Goal: Task Accomplishment & Management: Use online tool/utility

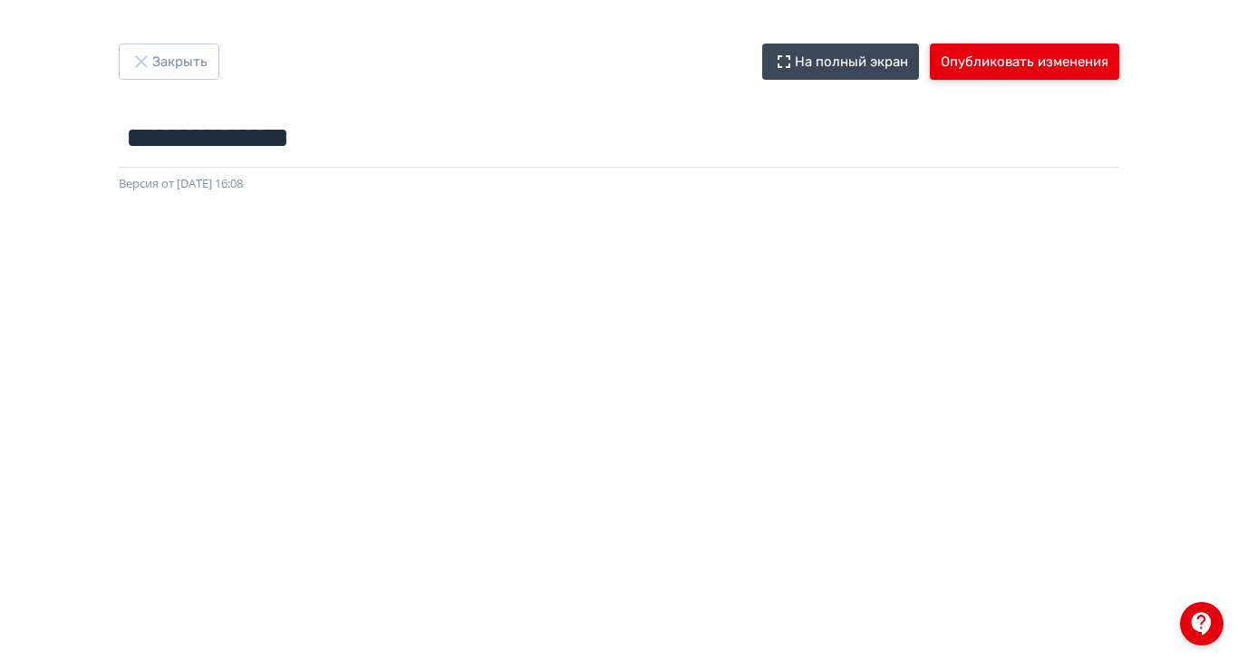
click at [1119, 64] on button "Опубликовать изменения" at bounding box center [1024, 62] width 189 height 36
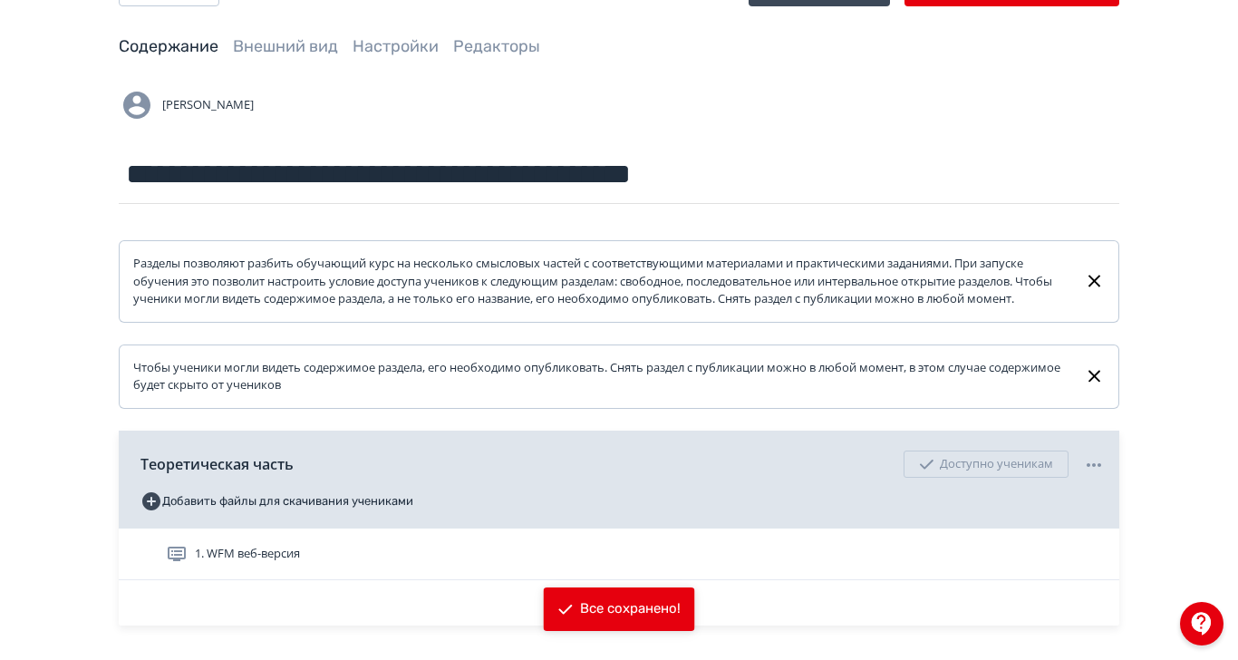
scroll to position [113, 0]
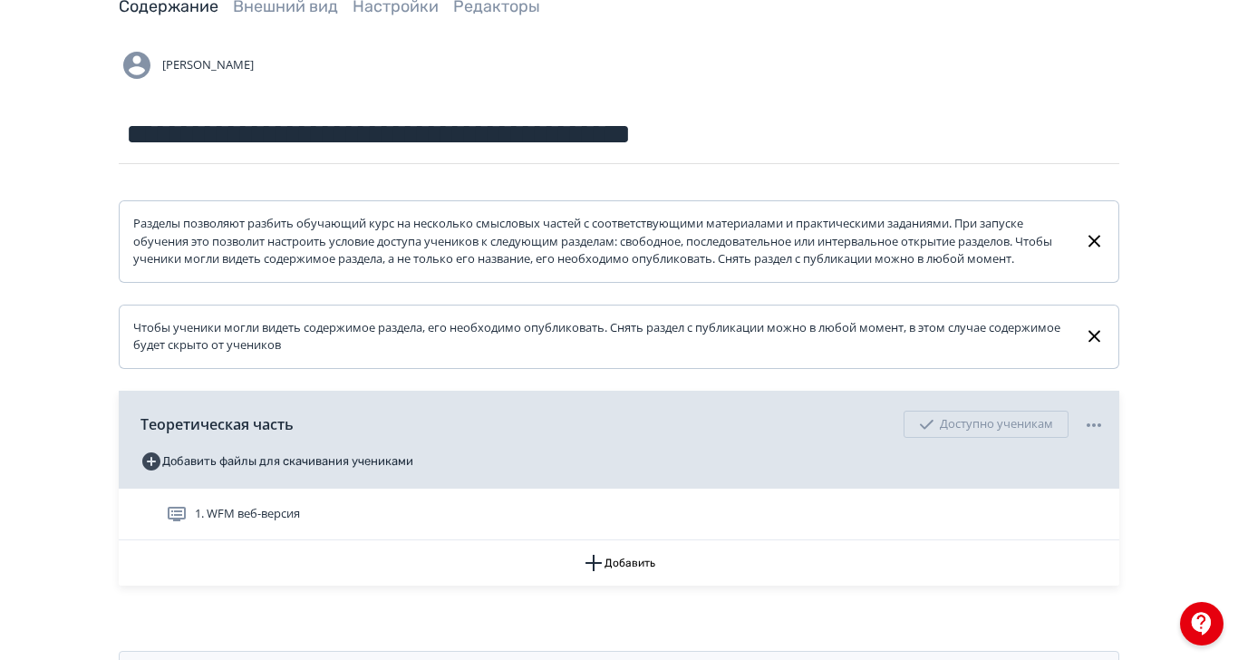
click at [526, 525] on div "1. WFM веб-версия" at bounding box center [635, 514] width 939 height 22
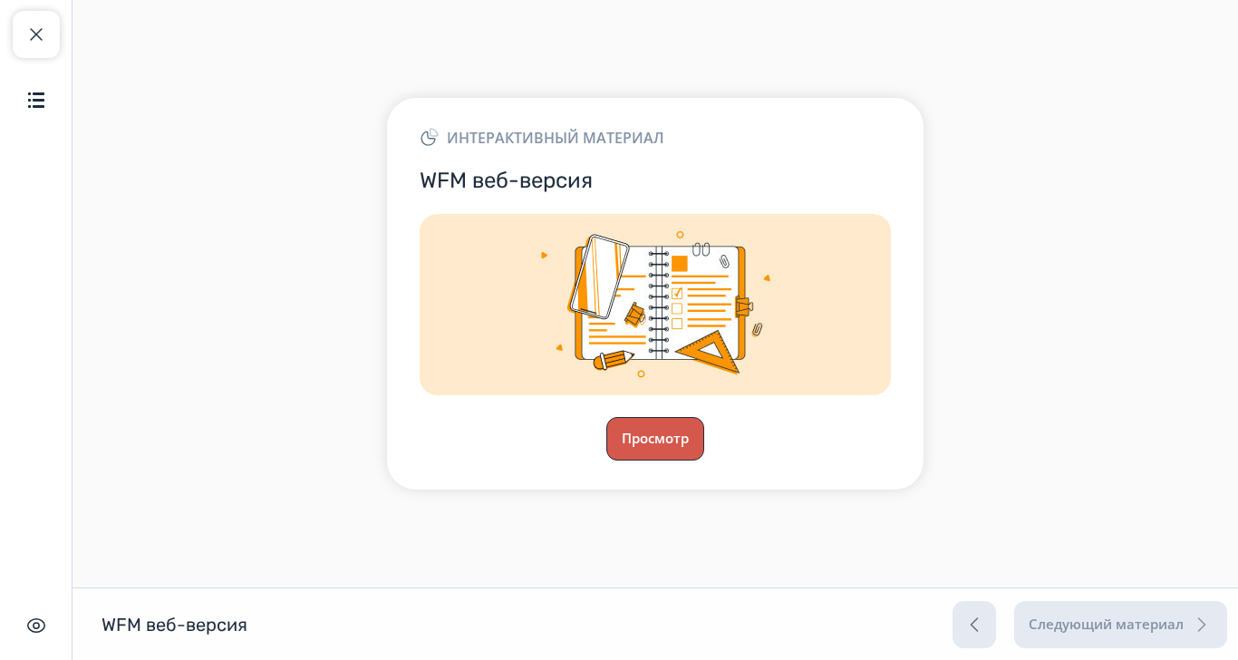
click at [704, 460] on button "Просмотр" at bounding box center [655, 439] width 98 height 44
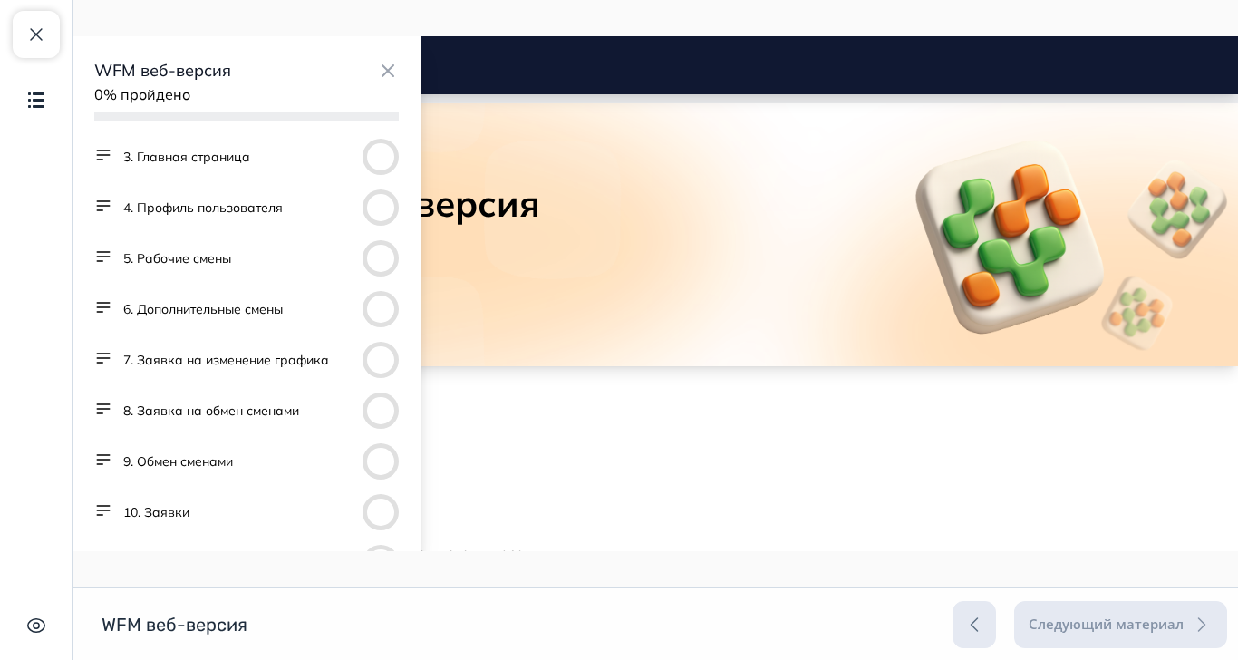
scroll to position [116, 0]
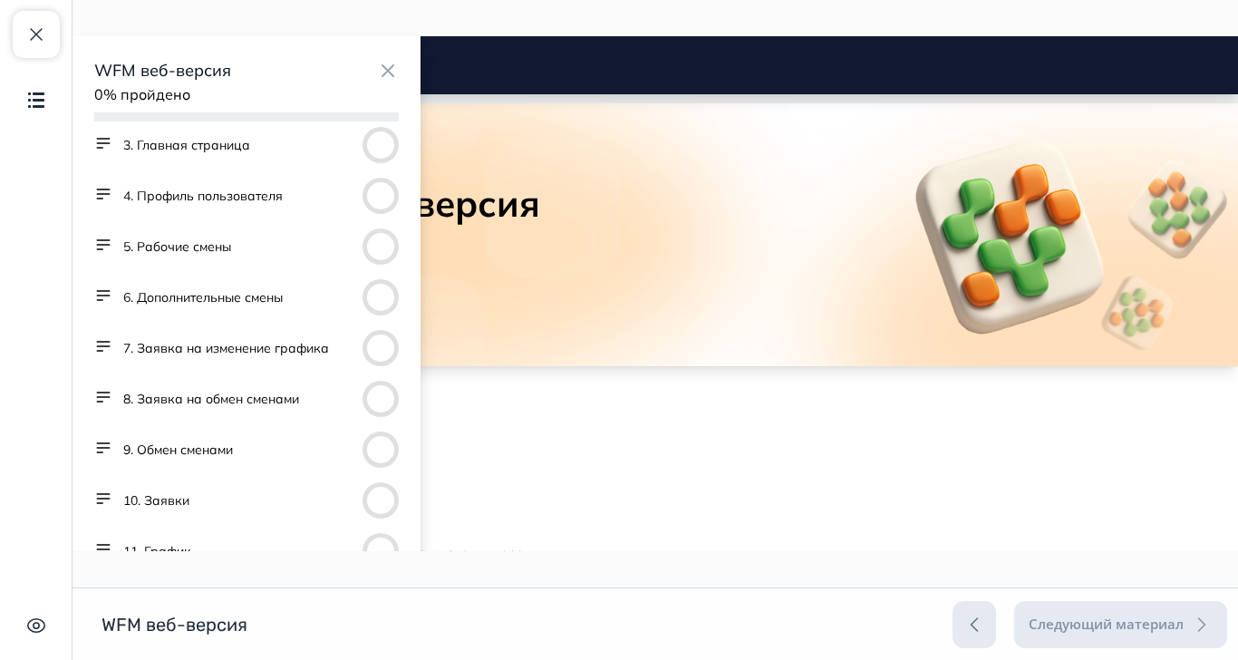
click at [170, 495] on button "10. Заявки" at bounding box center [156, 500] width 66 height 18
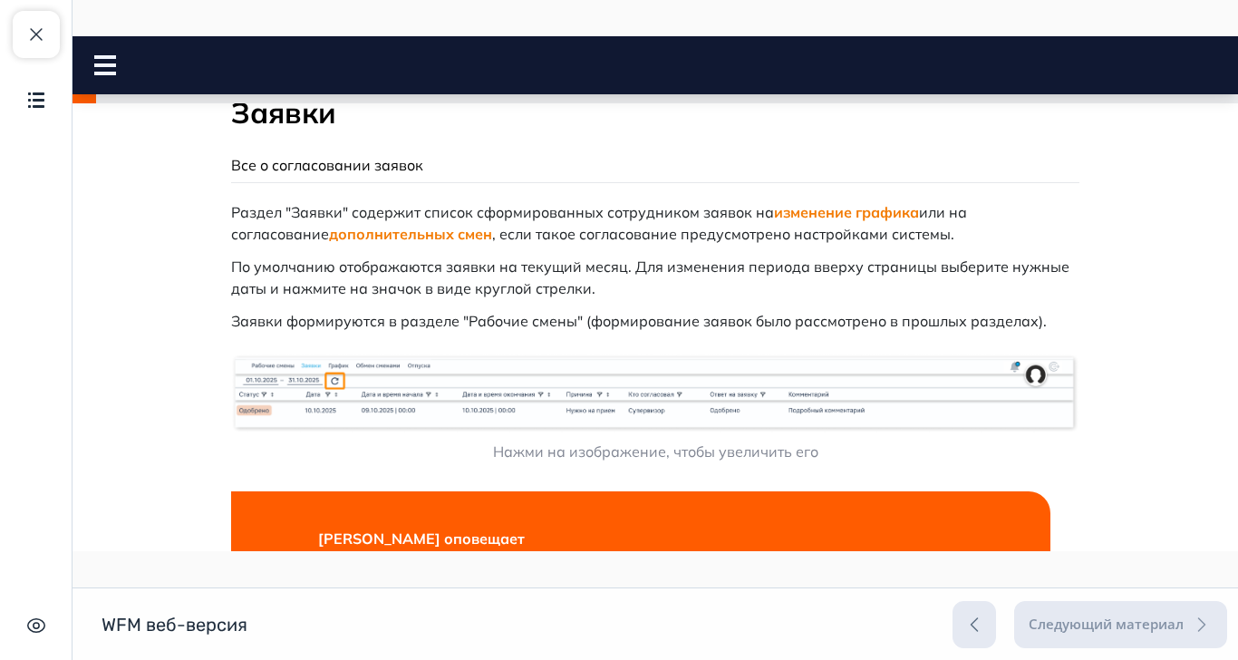
scroll to position [87, 0]
click at [663, 402] on img at bounding box center [655, 393] width 848 height 80
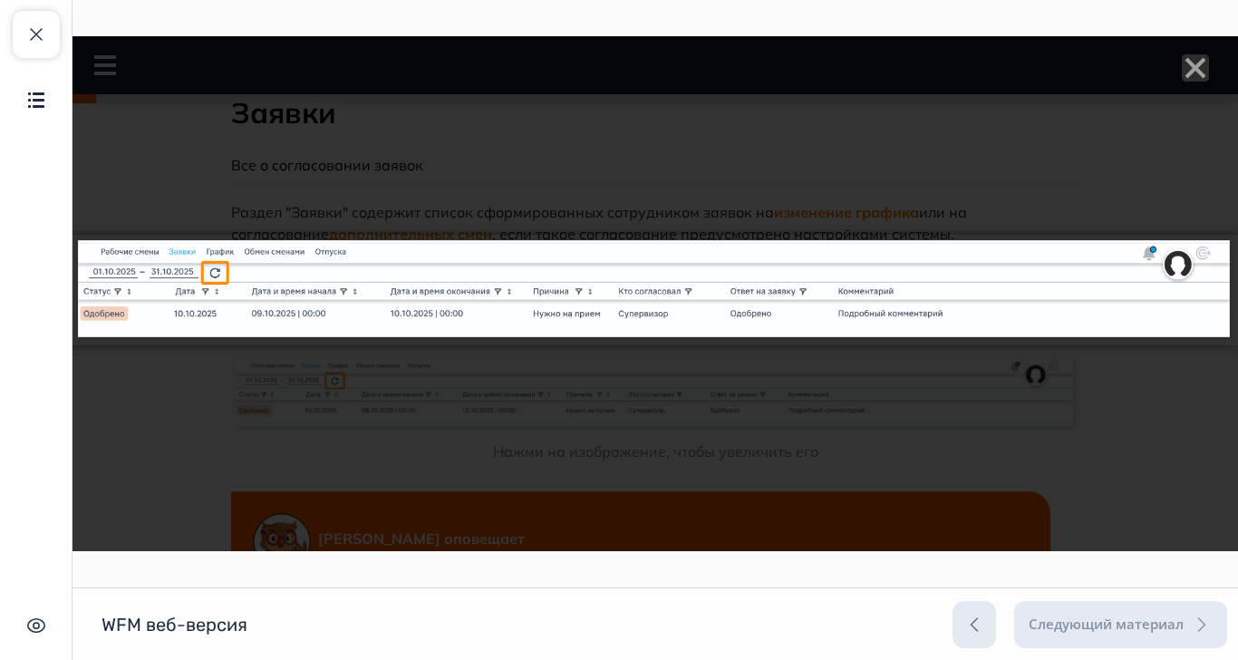
click at [1209, 71] on icon "Close" at bounding box center [1195, 67] width 27 height 27
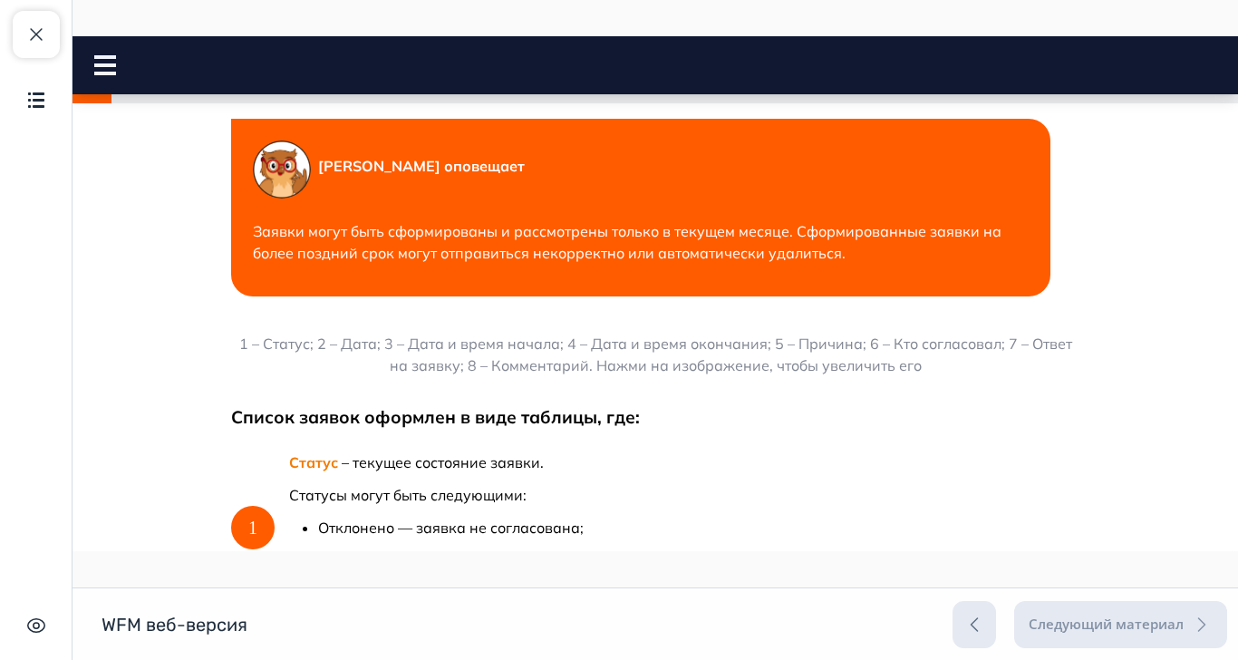
scroll to position [427, 0]
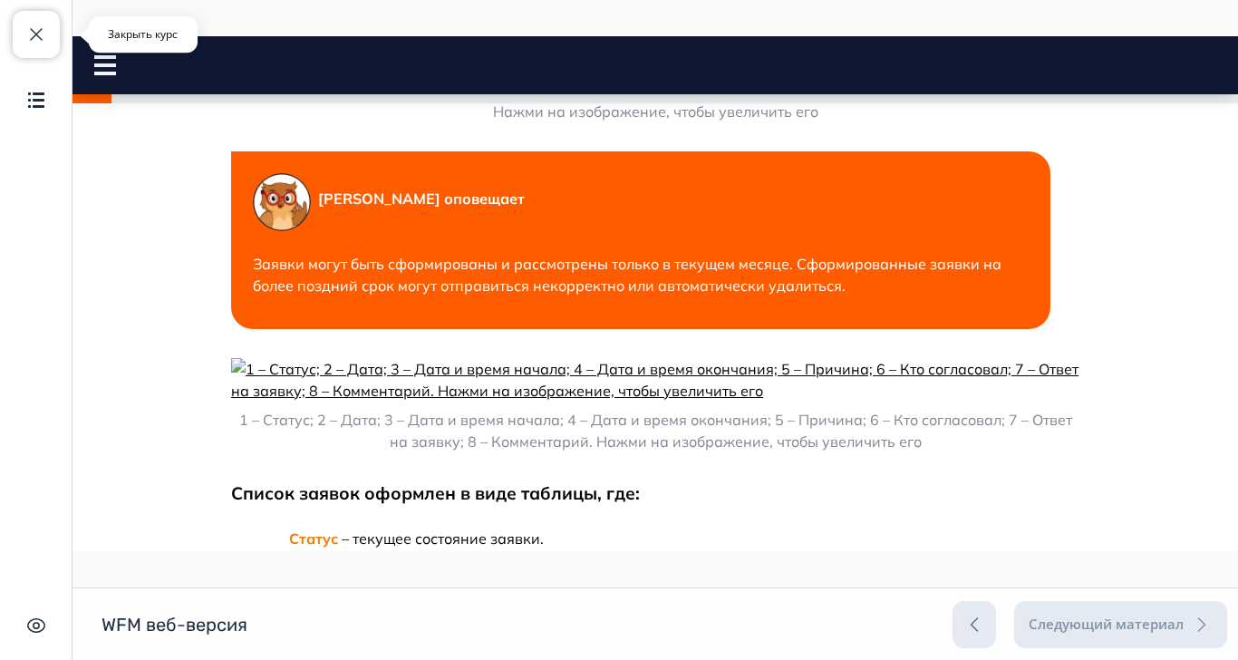
click at [45, 46] on button "Закрыть курс" at bounding box center [36, 34] width 47 height 47
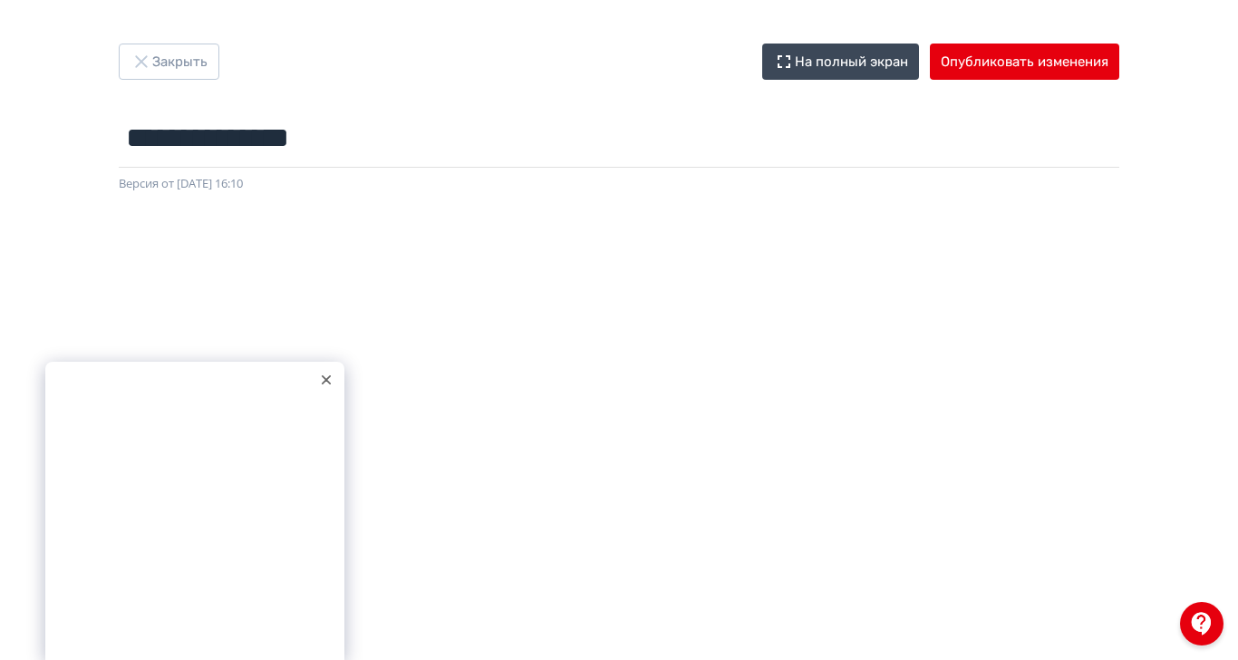
click at [332, 393] on div at bounding box center [326, 379] width 27 height 27
click at [1119, 73] on button "Опубликовать изменения" at bounding box center [1024, 62] width 189 height 36
